Goal: Task Accomplishment & Management: Manage account settings

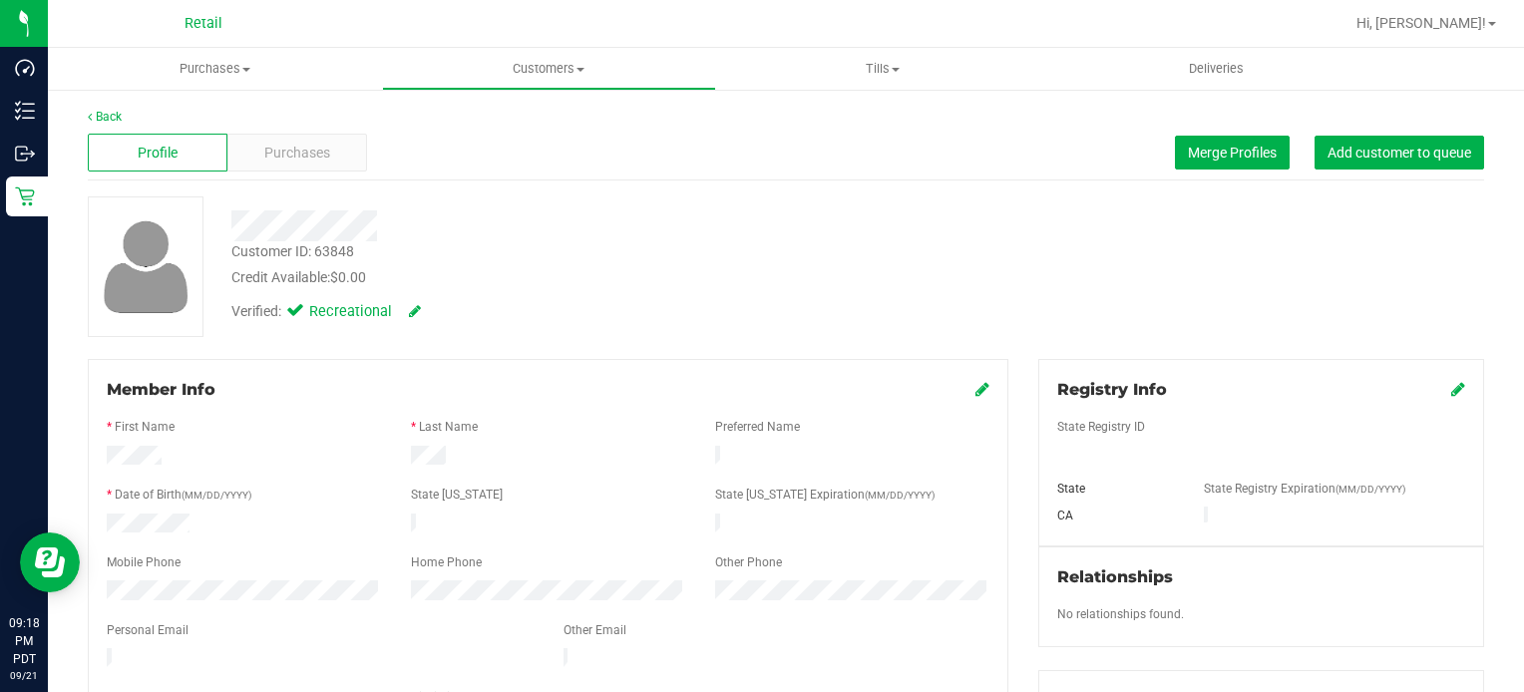
click at [304, 140] on div "Purchases" at bounding box center [297, 153] width 140 height 38
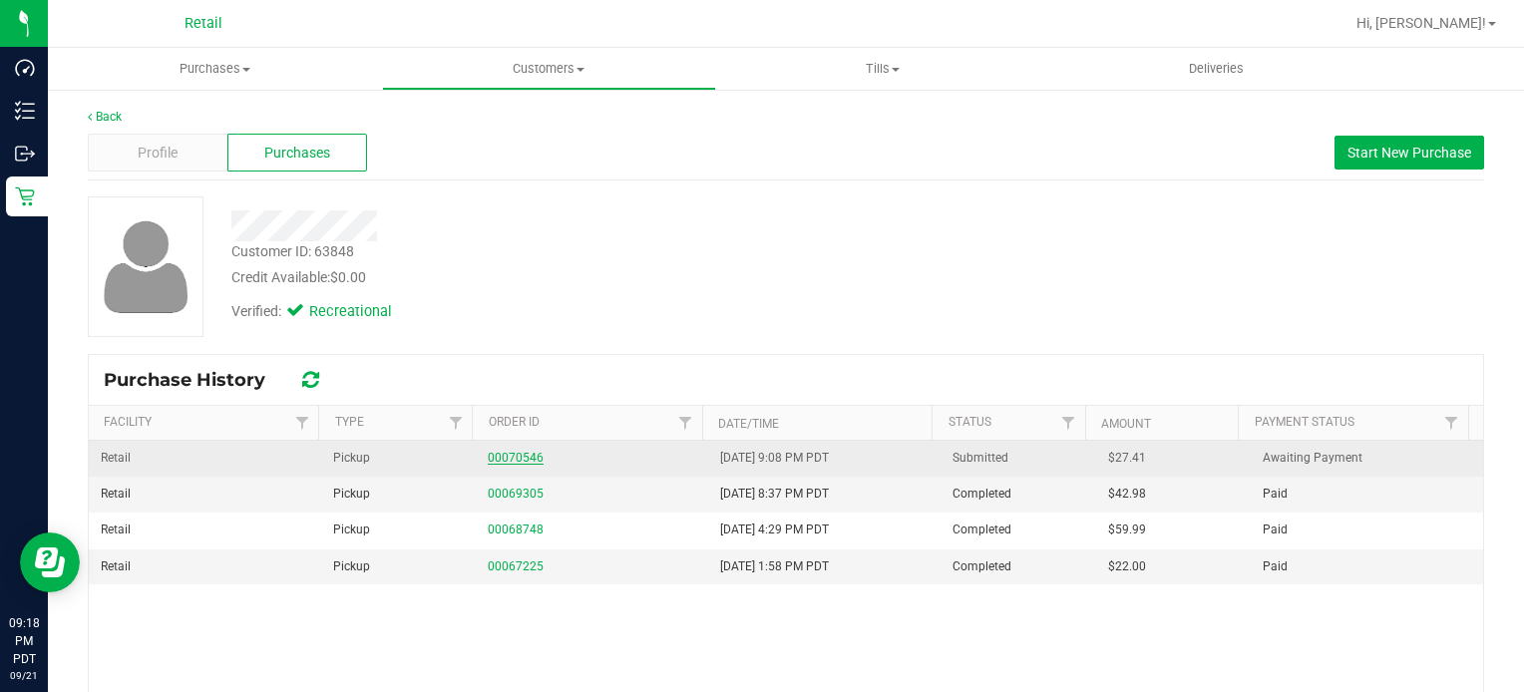
click at [504, 463] on link "00070546" at bounding box center [516, 458] width 56 height 14
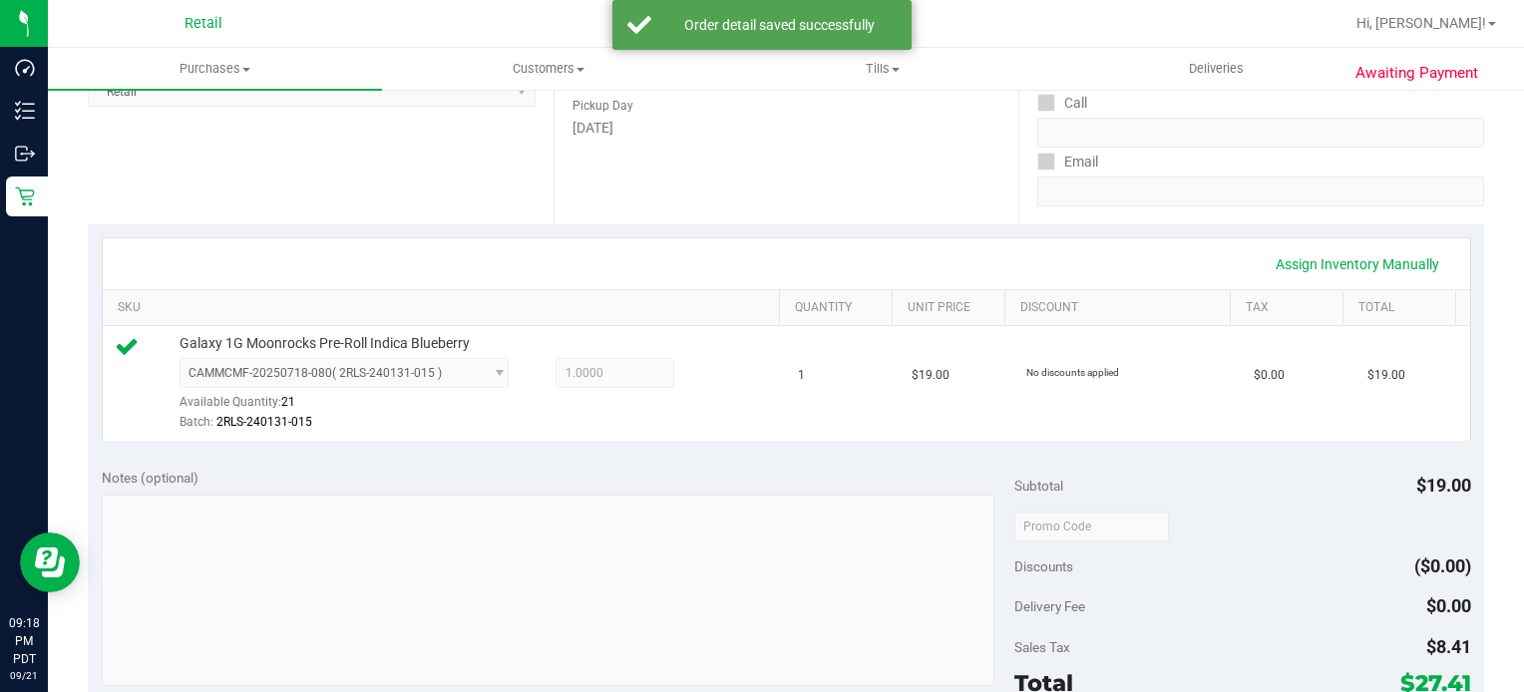
scroll to position [524, 0]
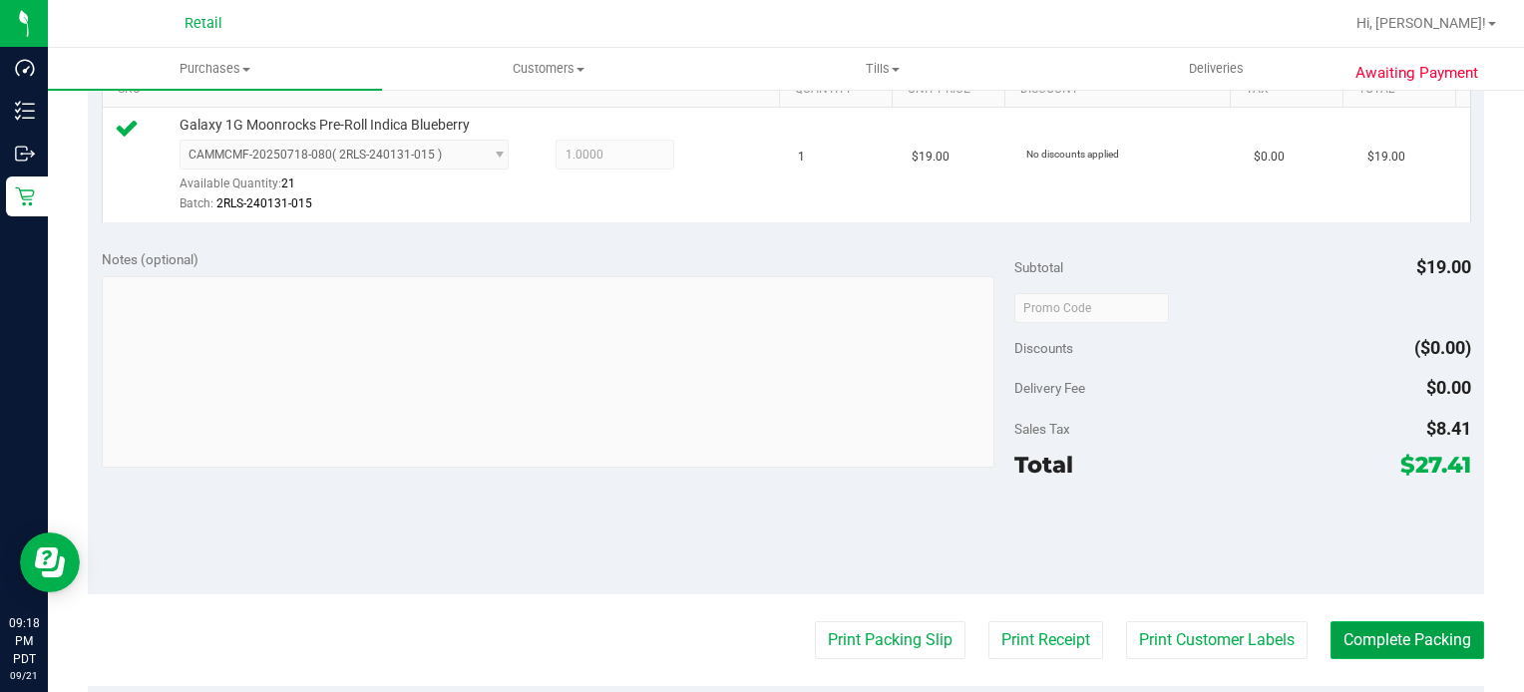
click at [1401, 646] on button "Complete Packing" at bounding box center [1408, 640] width 154 height 38
